Goal: Information Seeking & Learning: Learn about a topic

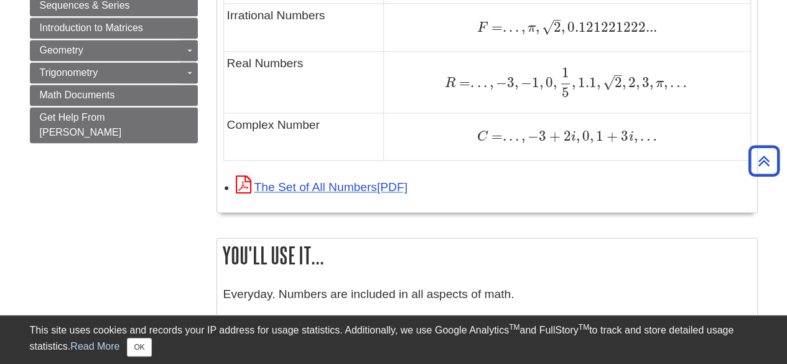
scroll to position [992, 0]
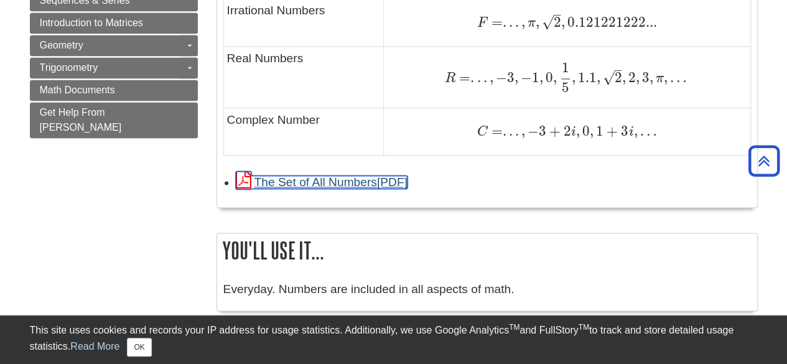
click at [361, 180] on link "The Set of All Numbers" at bounding box center [322, 181] width 172 height 13
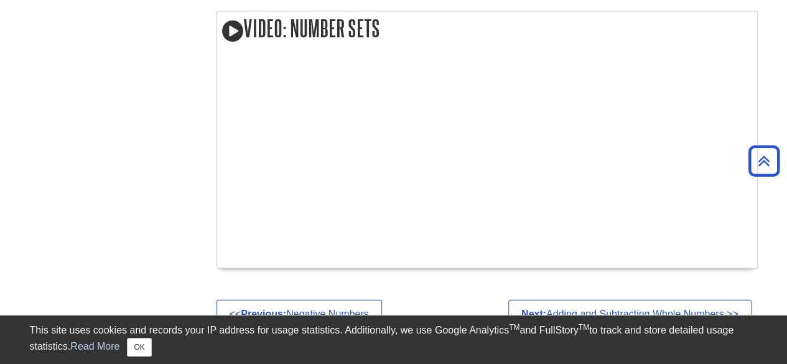
scroll to position [1328, 0]
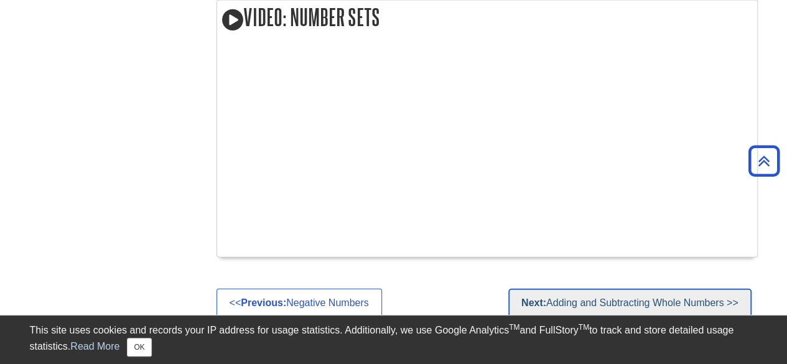
click at [562, 299] on link "Next: Adding and Subtracting Whole Numbers >>" at bounding box center [629, 303] width 243 height 29
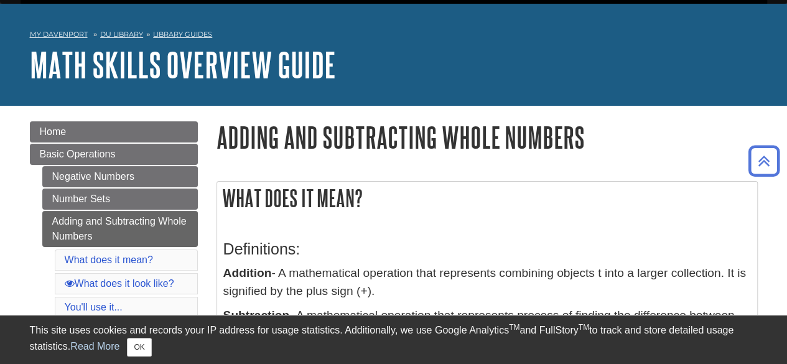
scroll to position [21, 0]
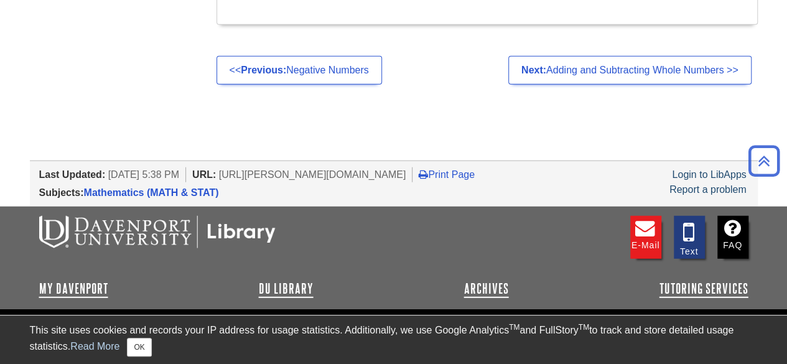
scroll to position [1328, 0]
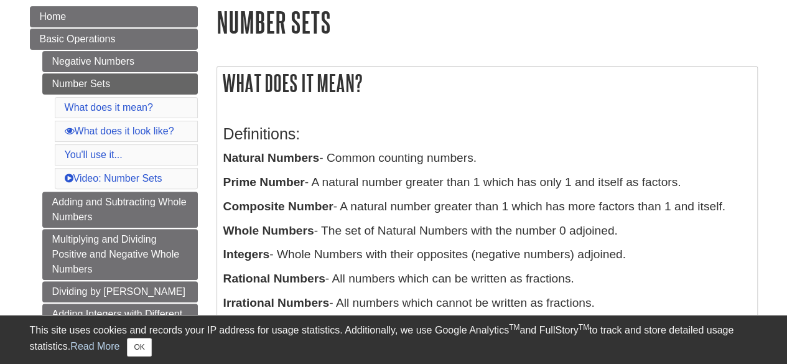
scroll to position [149, 0]
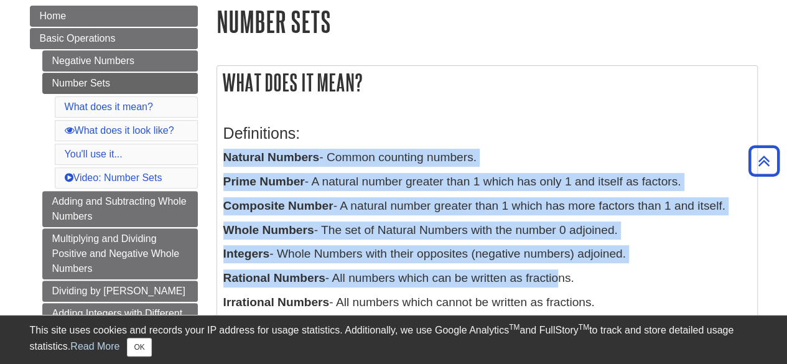
drag, startPoint x: 220, startPoint y: 153, endPoint x: 557, endPoint y: 279, distance: 359.4
click at [557, 279] on div "Definitions: Natural Numbers - Common counting numbers. Prime Number - A natura…" at bounding box center [487, 248] width 540 height 284
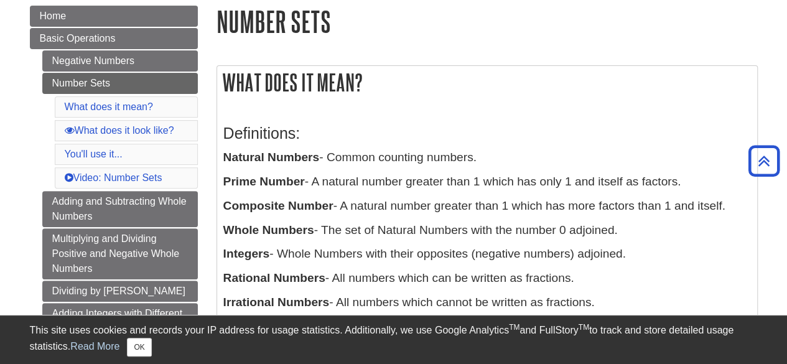
click at [619, 141] on h3 "Definitions:" at bounding box center [486, 133] width 527 height 18
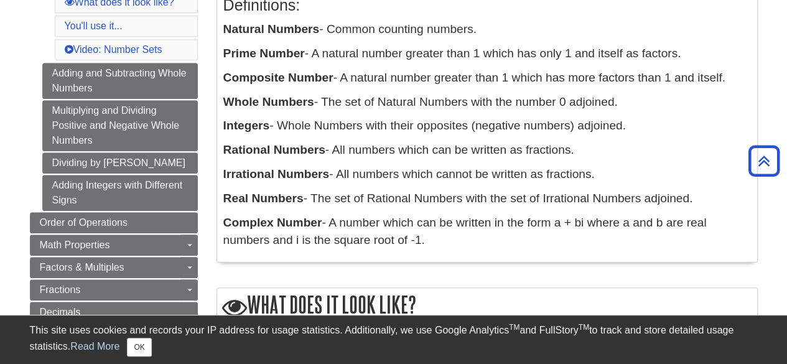
scroll to position [273, 0]
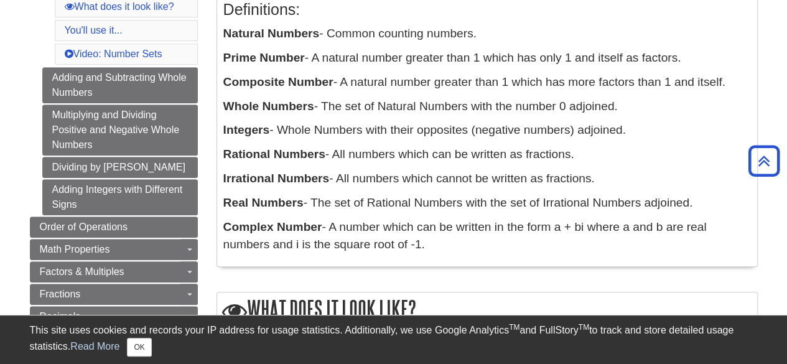
drag, startPoint x: 220, startPoint y: 29, endPoint x: 607, endPoint y: 254, distance: 447.7
click at [607, 254] on div "Definitions: Natural Numbers - Common counting numbers. Prime Number - A natura…" at bounding box center [487, 124] width 540 height 284
copy div "Natural Numbers - Common counting numbers. Prime Number - A natural number grea…"
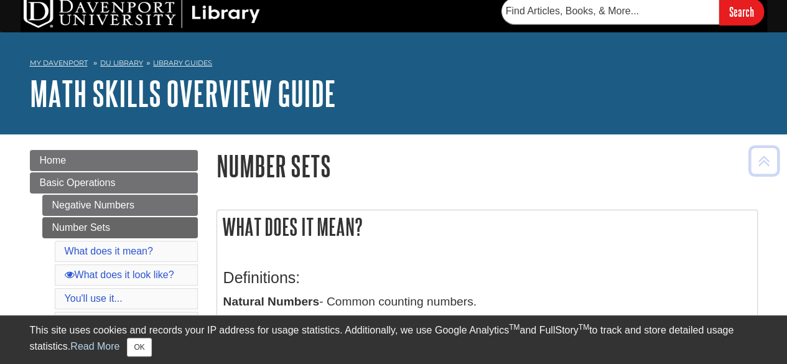
scroll to position [0, 0]
